Goal: Task Accomplishment & Management: Use online tool/utility

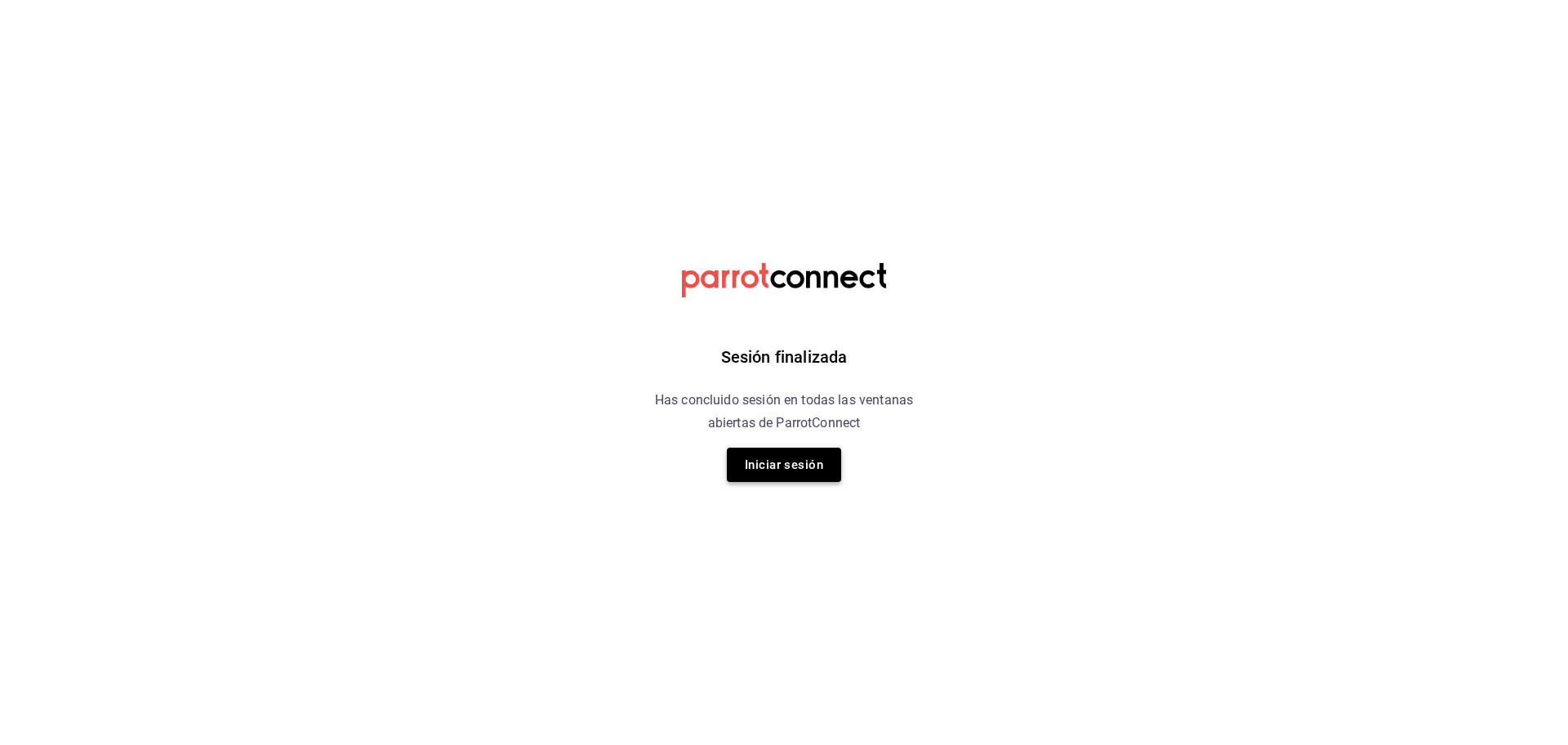
click at [777, 473] on button "Iniciar sesión" at bounding box center [783, 464] width 114 height 34
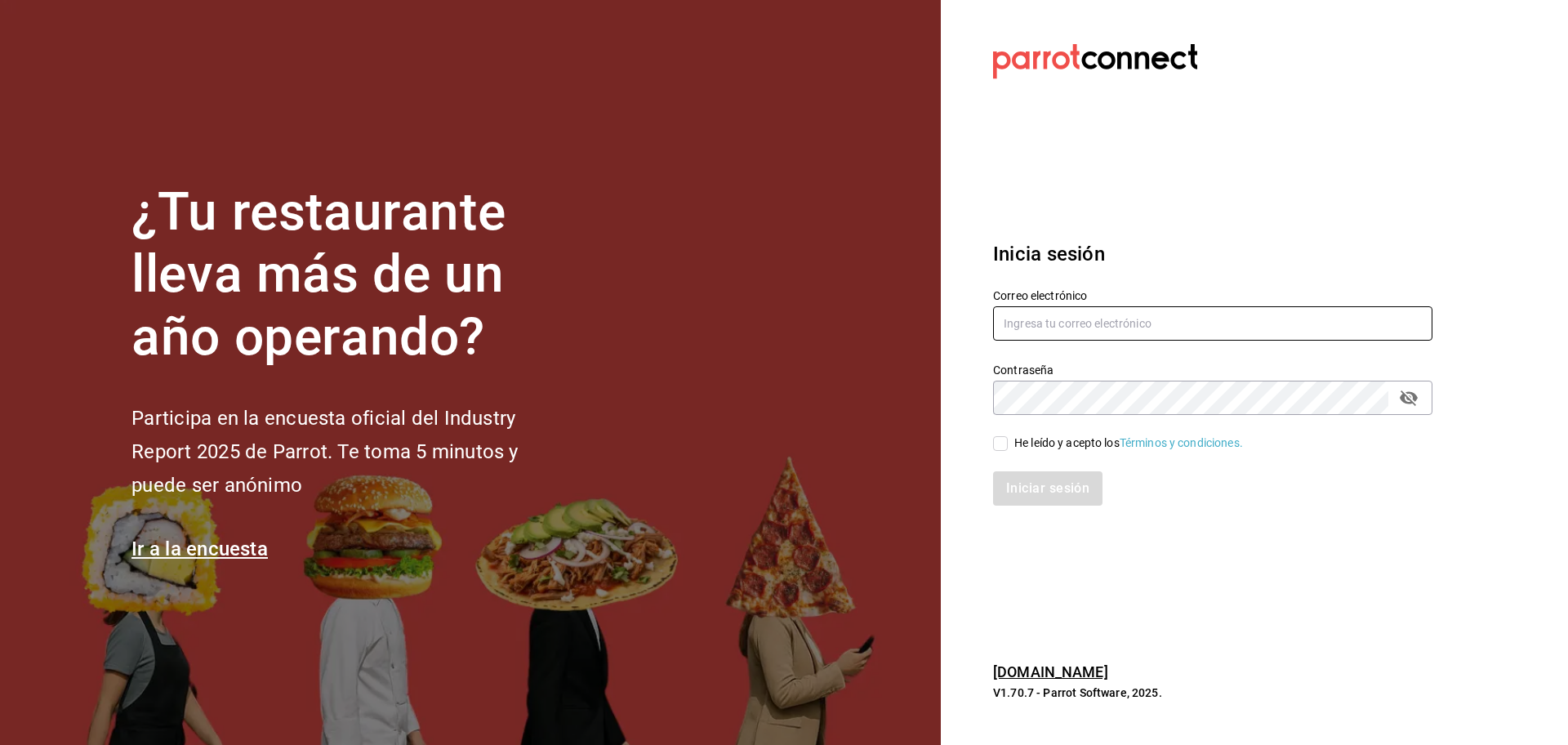
type input "comidasconirma@hotmail.com"
click at [1002, 441] on input "He leído y acepto los Términos y condiciones." at bounding box center [1000, 443] width 15 height 15
checkbox input "true"
click at [1071, 492] on button "Iniciar sesión" at bounding box center [1049, 488] width 111 height 34
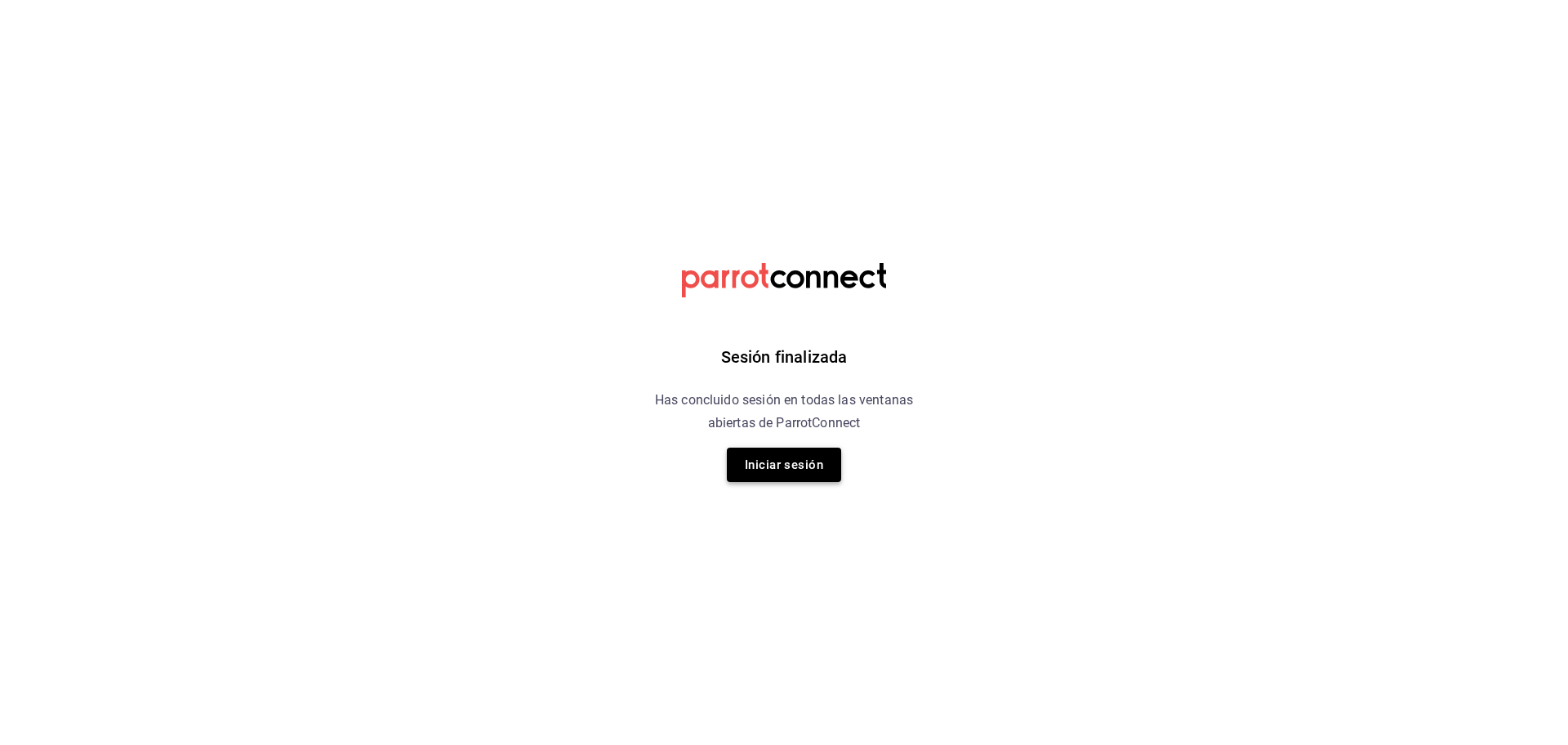
click at [764, 460] on button "Iniciar sesión" at bounding box center [783, 464] width 114 height 34
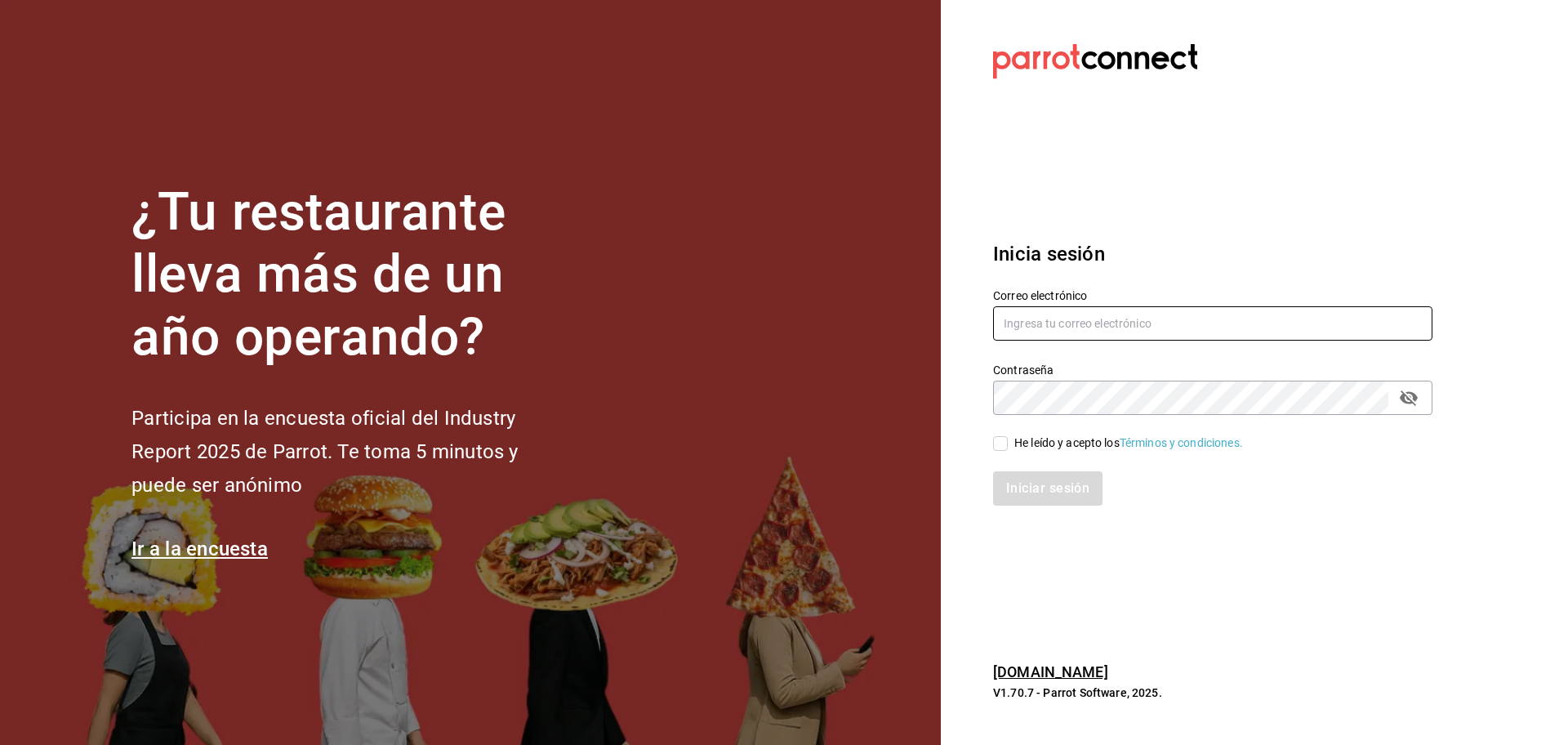
type input "comidasconirma@hotmail.com"
click at [1001, 446] on input "He leído y acepto los Términos y condiciones." at bounding box center [1000, 443] width 15 height 15
checkbox input "true"
click at [1051, 488] on button "Iniciar sesión" at bounding box center [1049, 488] width 111 height 34
click at [1051, 488] on div "Iniciar sesión" at bounding box center [1212, 488] width 439 height 34
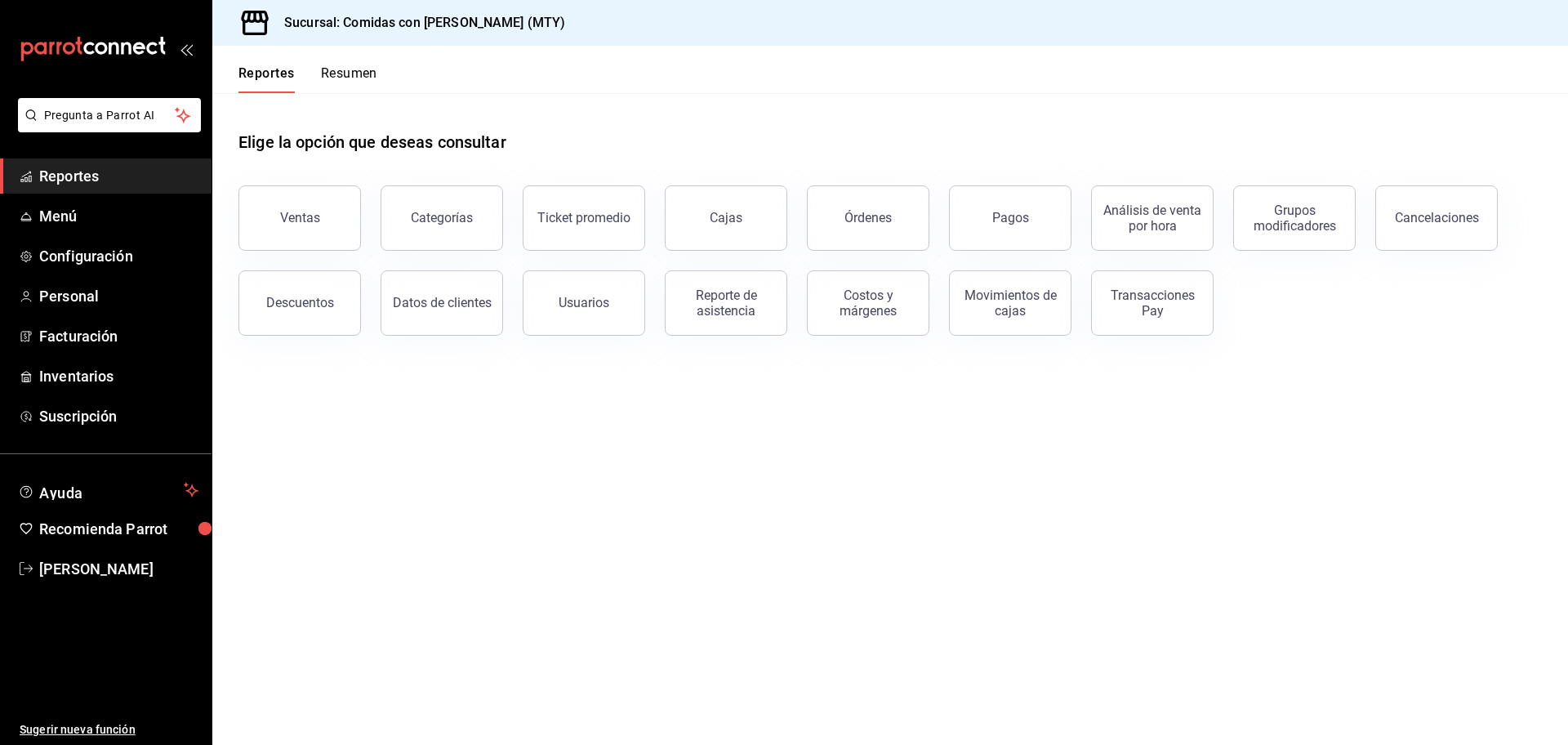
click at [71, 169] on span "Reportes" at bounding box center [118, 176] width 159 height 22
click at [725, 305] on div "Reporte de asistencia" at bounding box center [726, 303] width 102 height 31
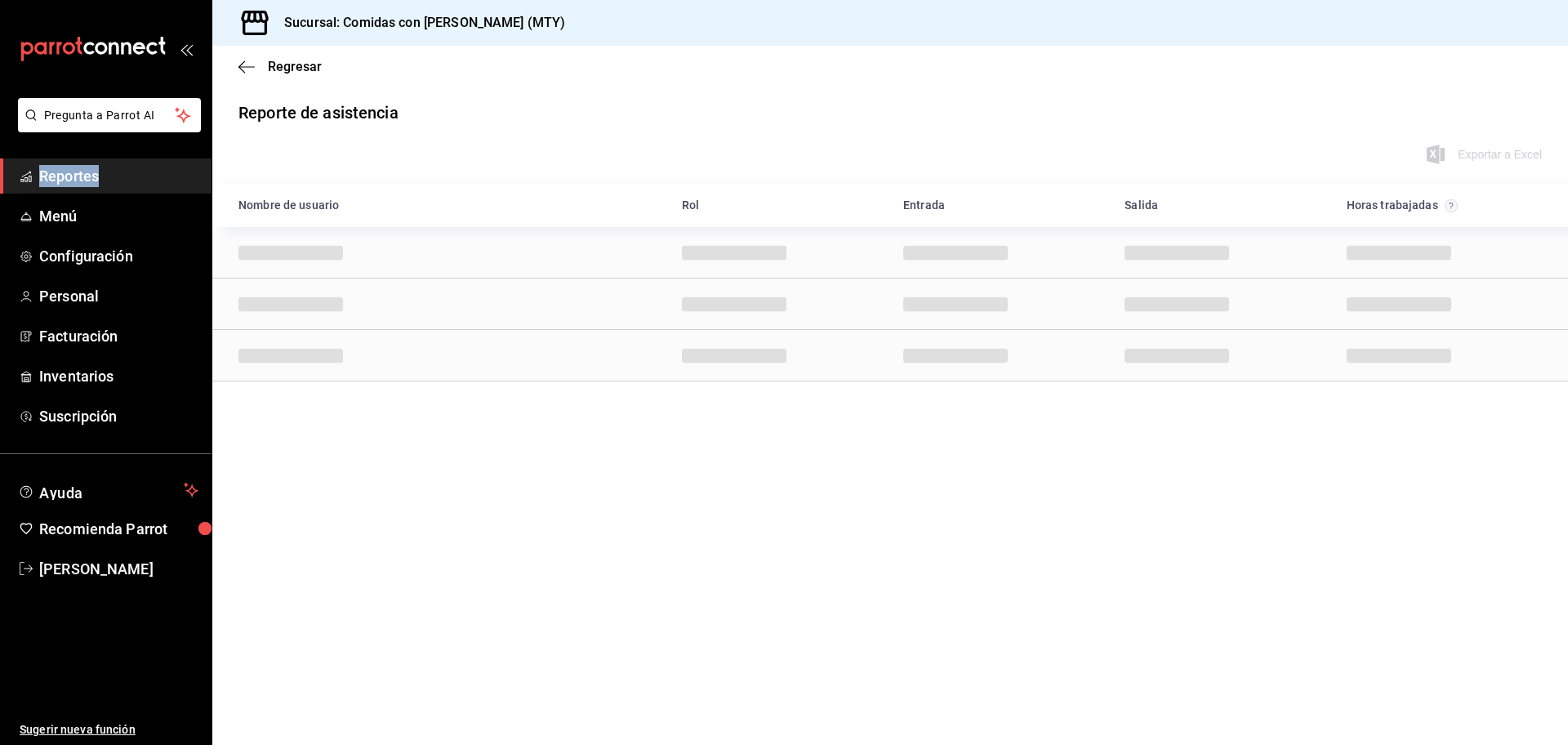
click at [725, 305] on html "Pregunta a Parrot AI Reportes Menú Configuración Personal Facturación Inventari…" at bounding box center [784, 372] width 1568 height 745
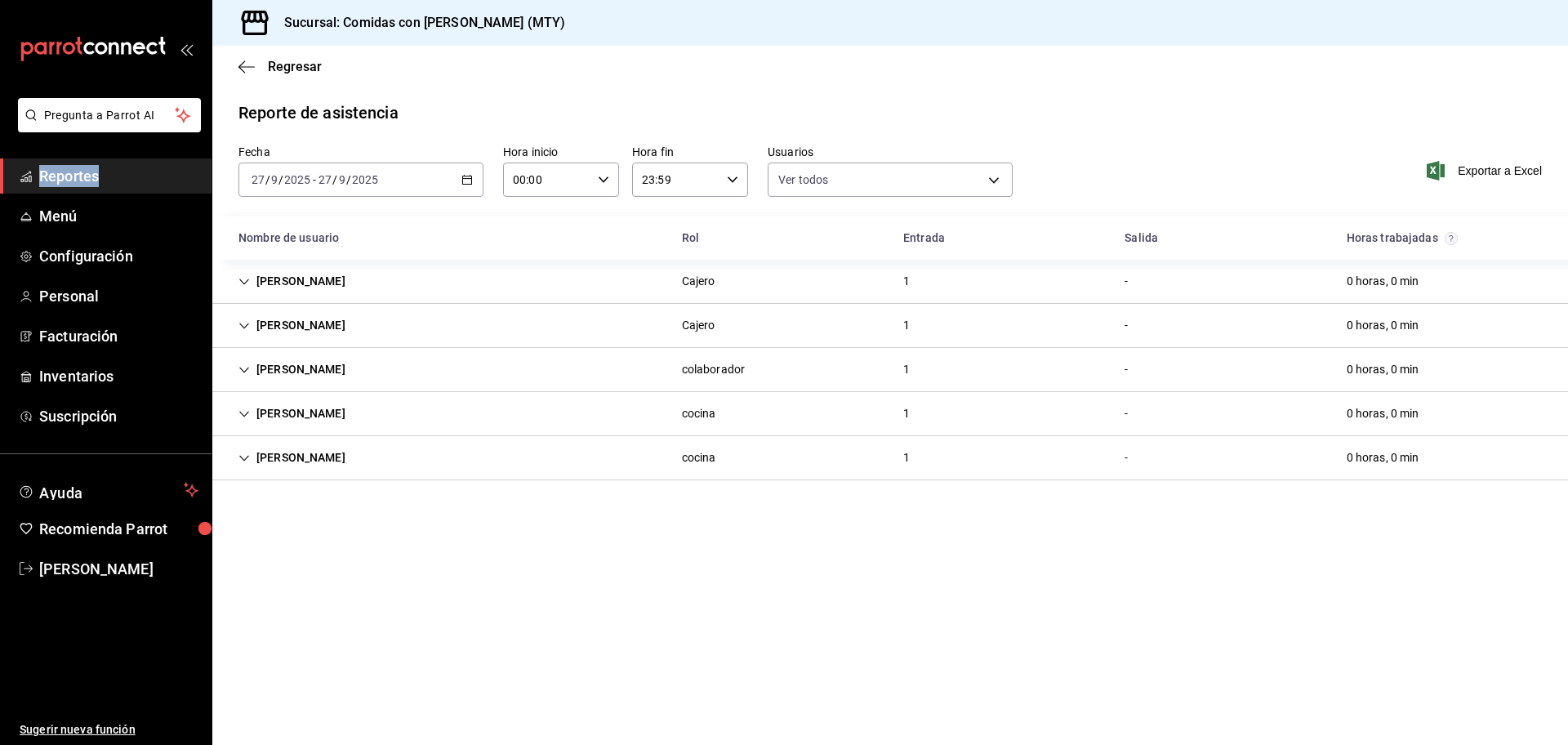
click at [462, 178] on \(Stroke\) "button" at bounding box center [467, 180] width 10 height 9
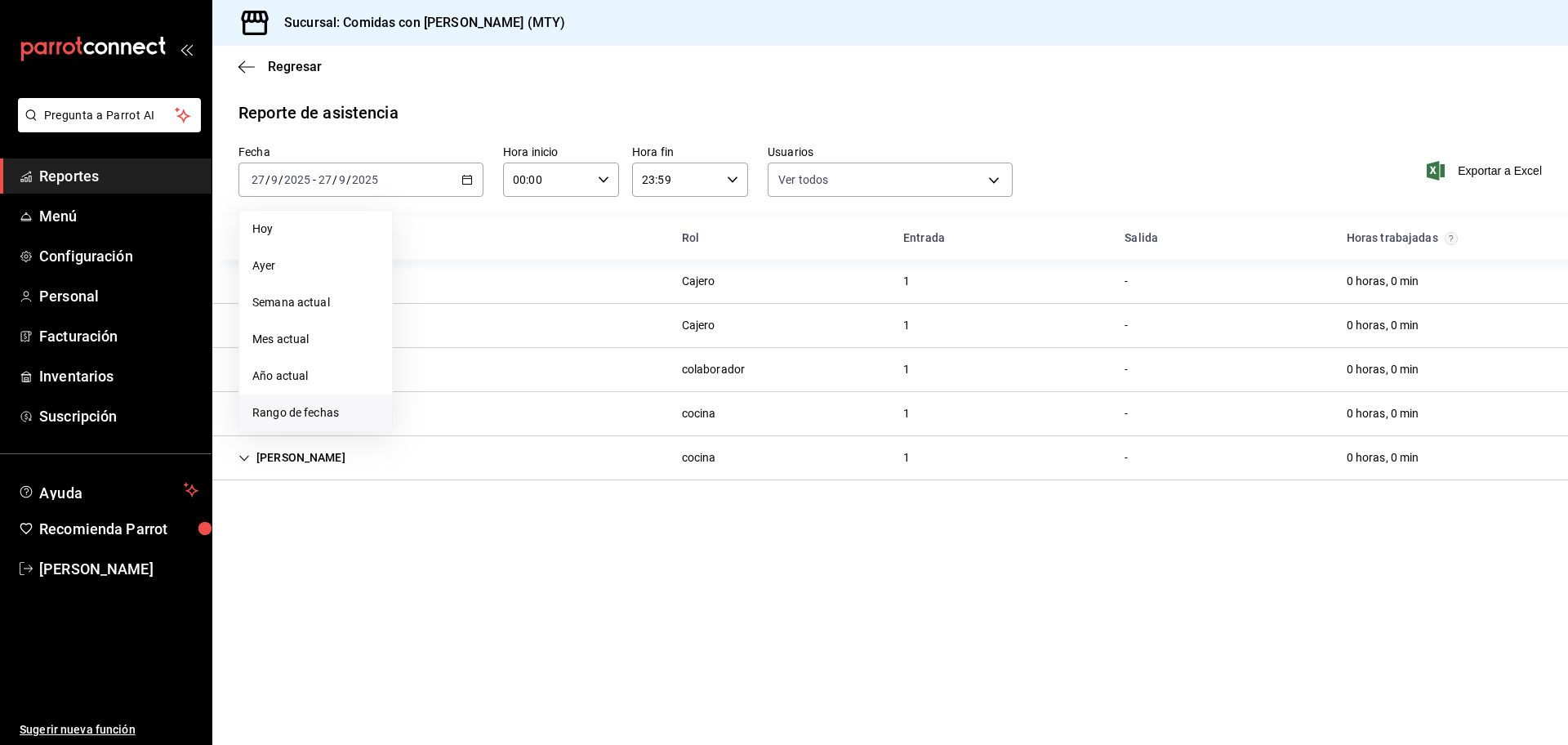
click at [311, 413] on span "Rango de fechas" at bounding box center [315, 413] width 126 height 18
drag, startPoint x: 424, startPoint y: 382, endPoint x: 576, endPoint y: 392, distance: 152.3
click at [576, 392] on div "1 2 3 4 5 6 7 8 9 10 11 12 13 14 15 16 17 18 19 20 21 22 23 24 25 26 27 28 29 3…" at bounding box center [513, 360] width 202 height 173
click at [576, 392] on abbr "27" at bounding box center [571, 396] width 11 height 12
click at [417, 394] on button "22" at bounding box center [426, 396] width 28 height 29
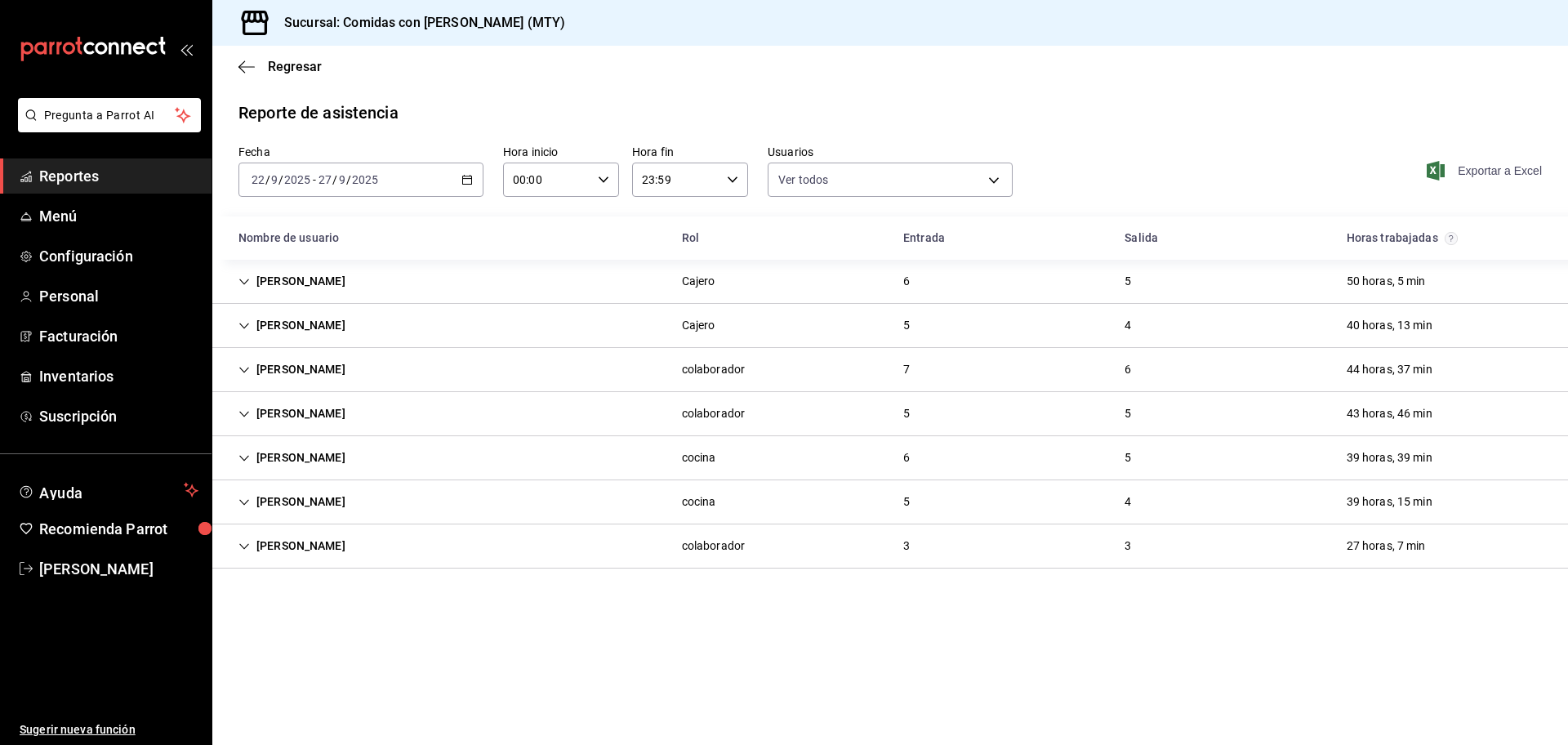
click at [1480, 175] on span "Exportar a Excel" at bounding box center [1485, 171] width 111 height 20
